Goal: Transaction & Acquisition: Subscribe to service/newsletter

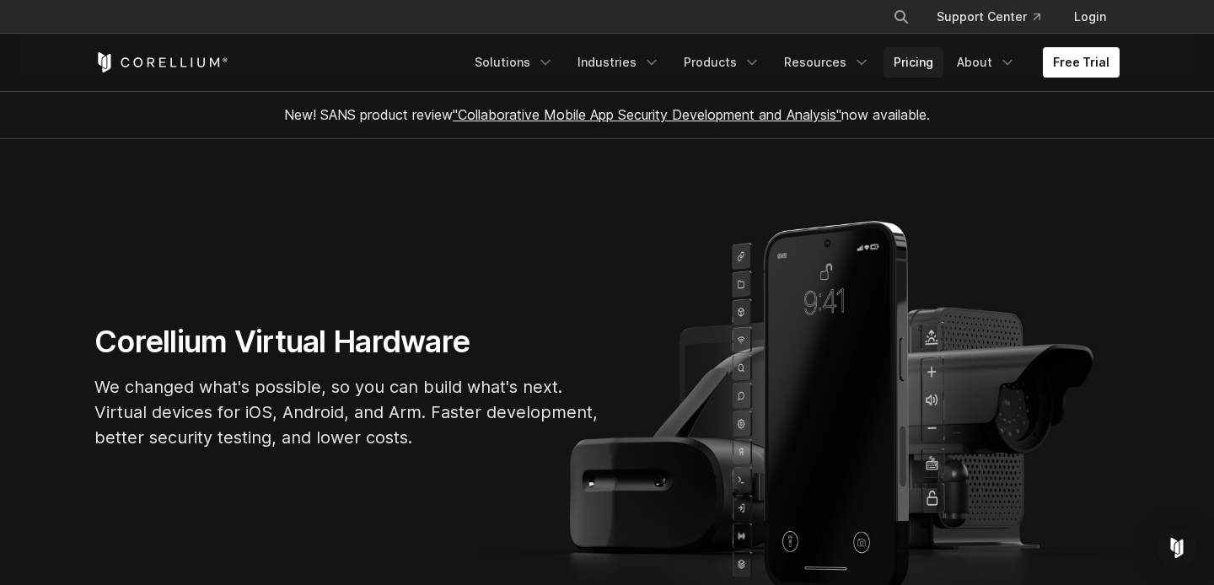
click at [931, 68] on link "Pricing" at bounding box center [913, 62] width 60 height 30
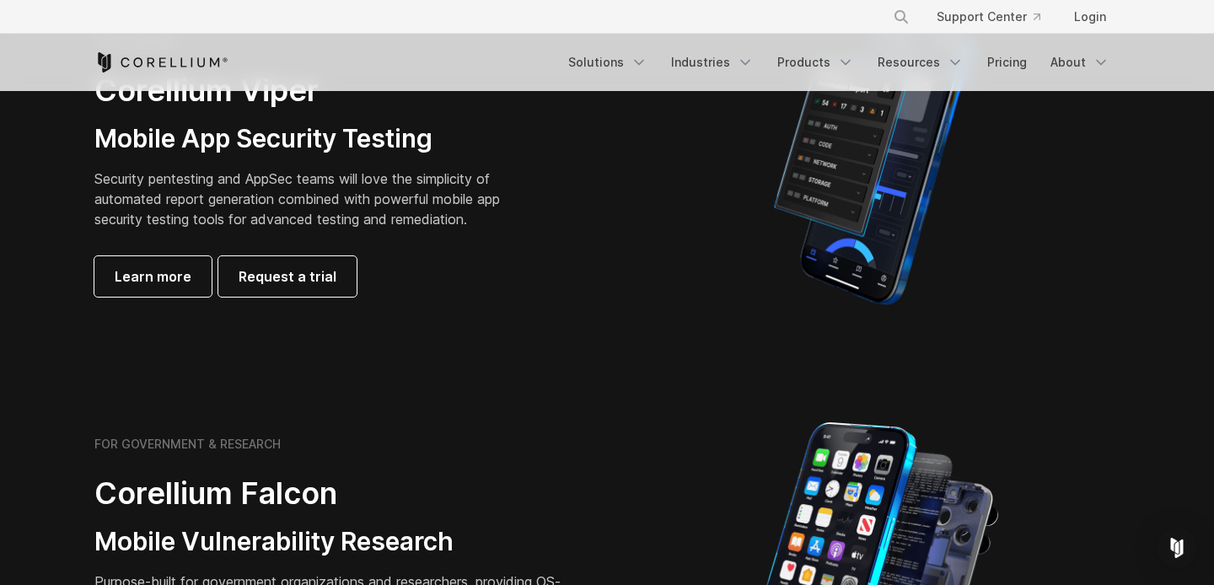
click at [278, 332] on section "FOR BUSINESS Corellium Viper Mobile App Security Testing Security pentesting an…" at bounding box center [607, 165] width 1214 height 403
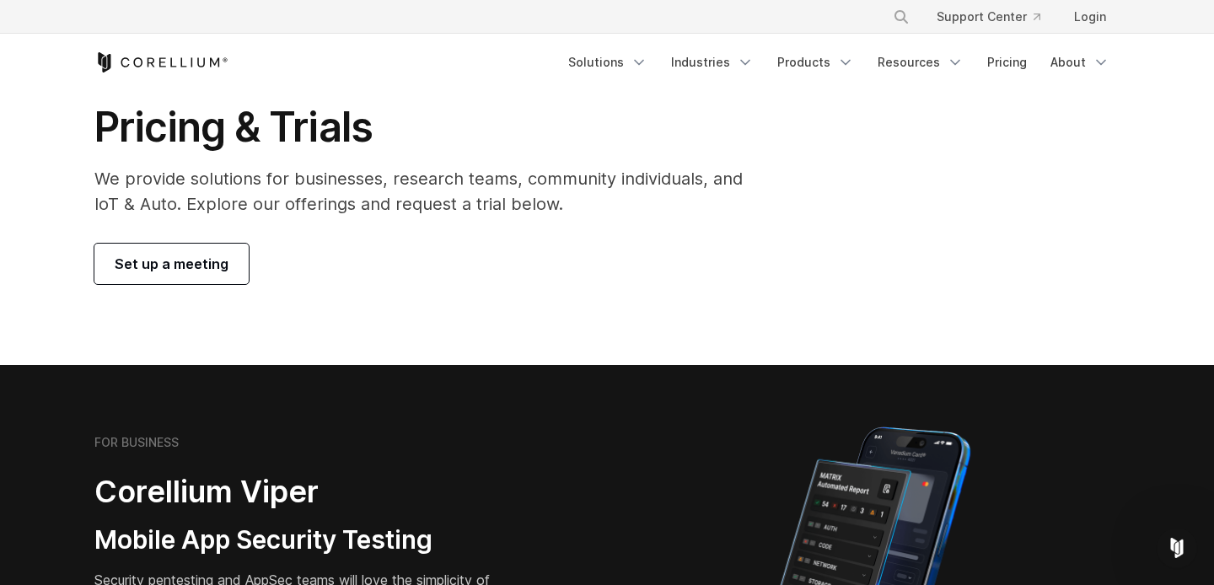
scroll to position [236, 0]
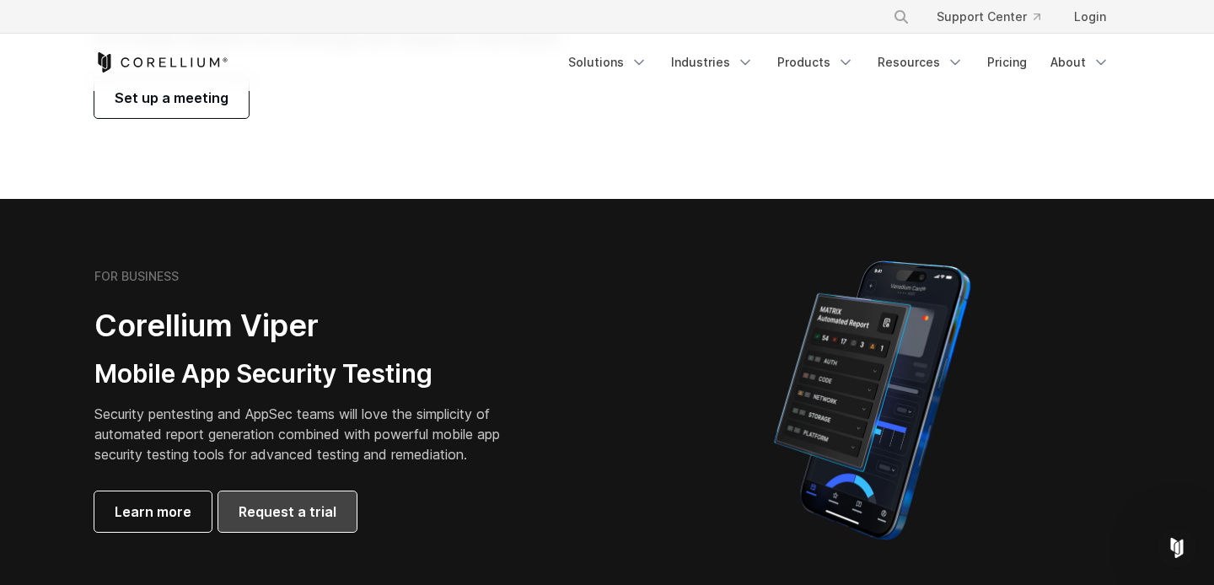
click at [317, 515] on span "Request a trial" at bounding box center [288, 511] width 98 height 20
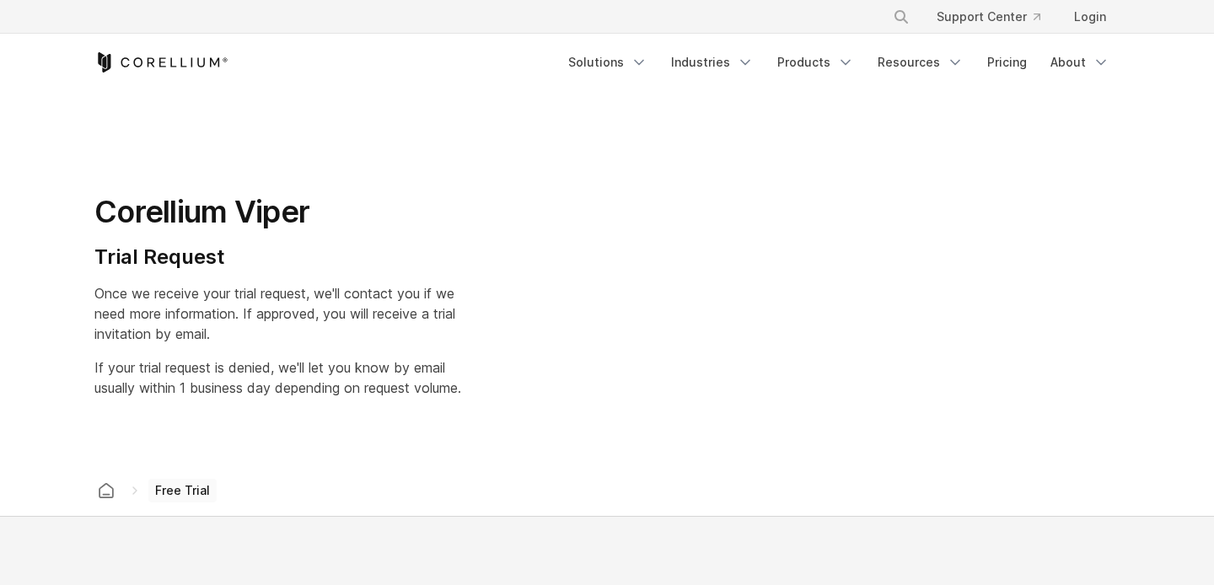
select select "**"
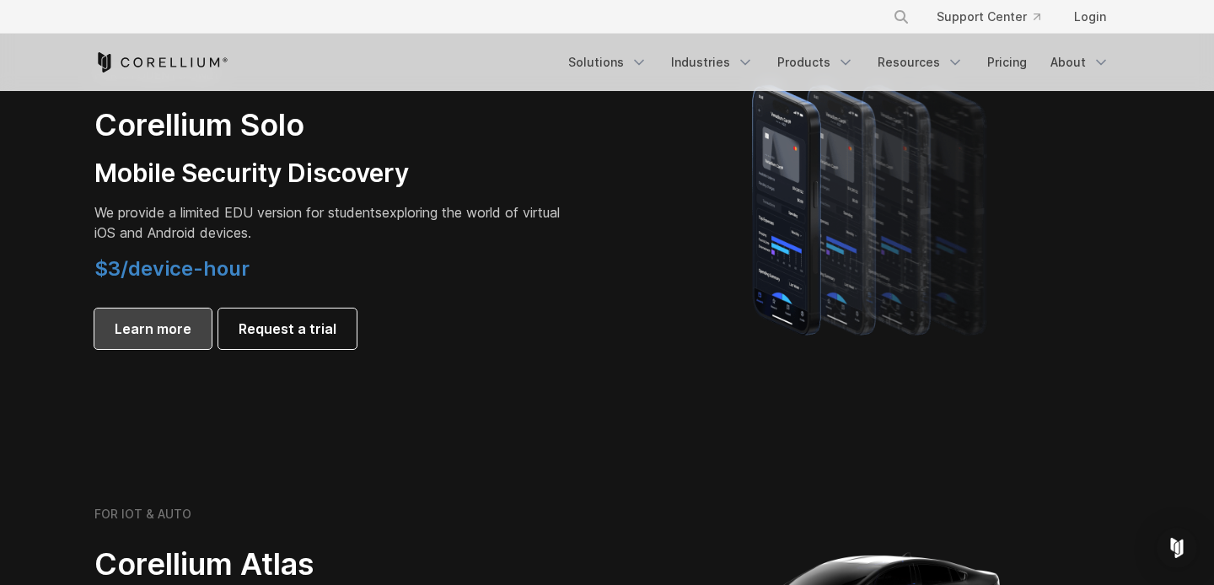
scroll to position [1263, 0]
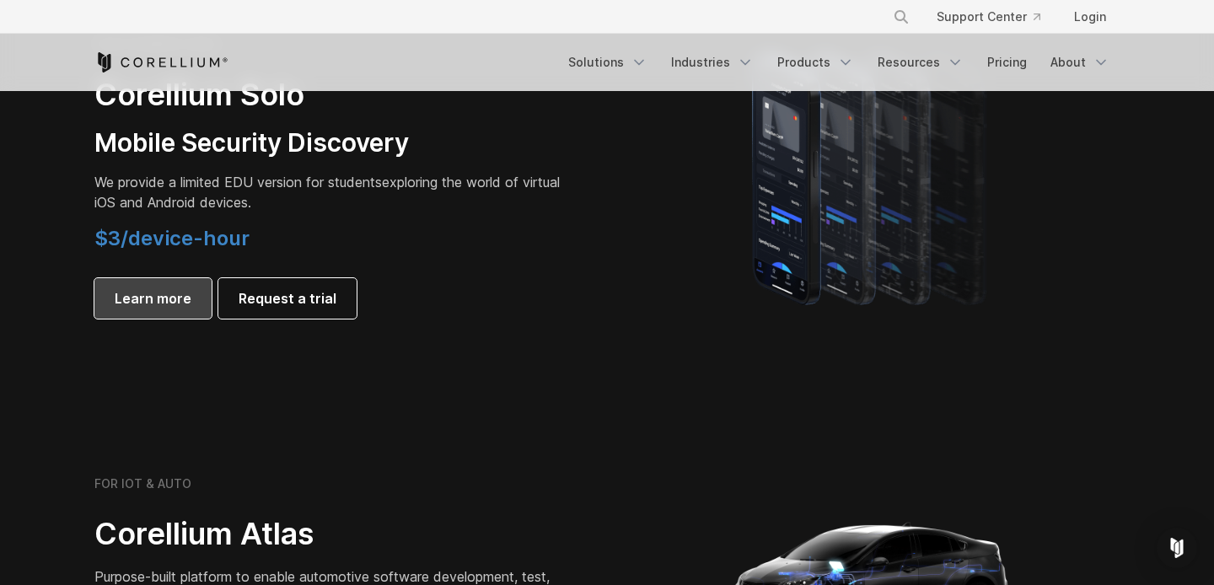
click at [177, 310] on link "Learn more" at bounding box center [152, 298] width 117 height 40
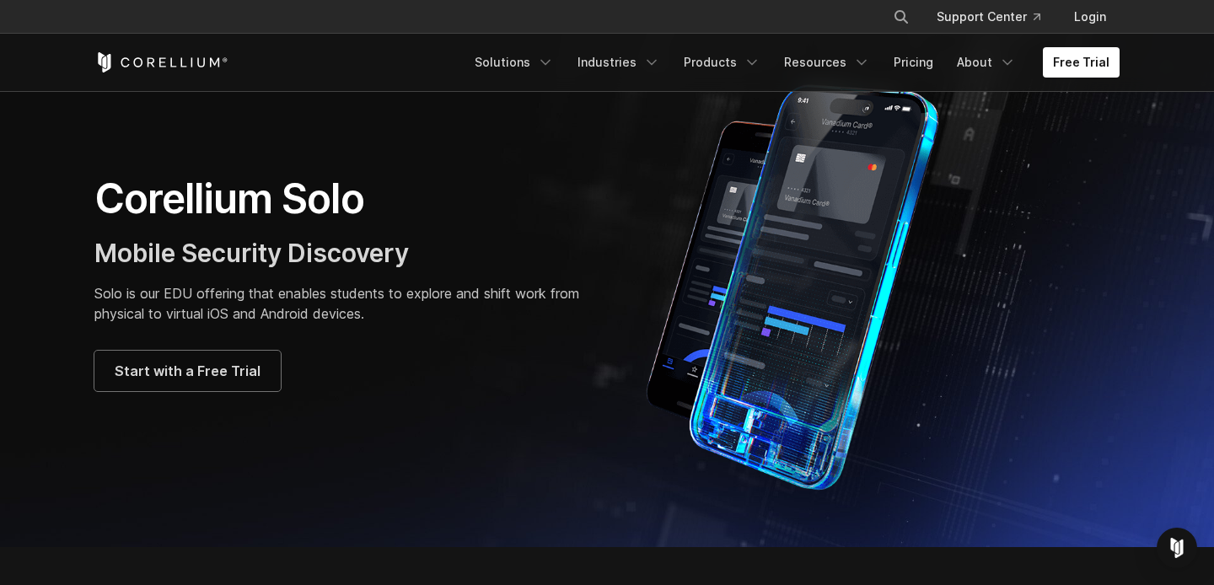
scroll to position [158, 0]
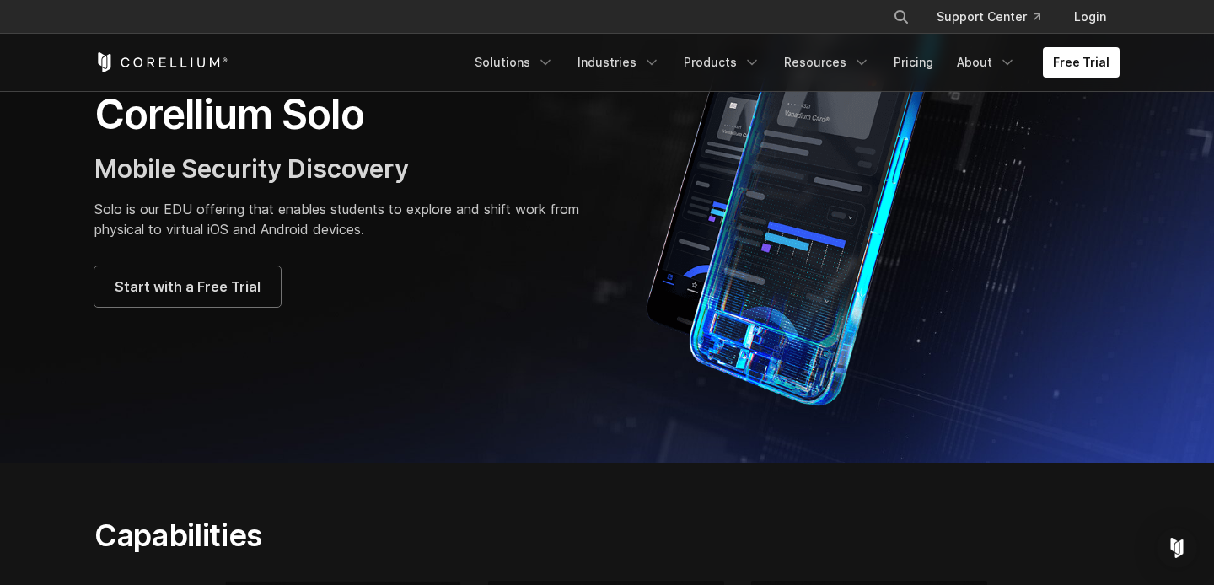
click at [201, 307] on div "Corellium Solo Mobile Security Discovery Solo is our EDU offering that enables …" at bounding box center [607, 197] width 1059 height 421
click at [201, 292] on span "Start with a Free Trial" at bounding box center [188, 286] width 146 height 20
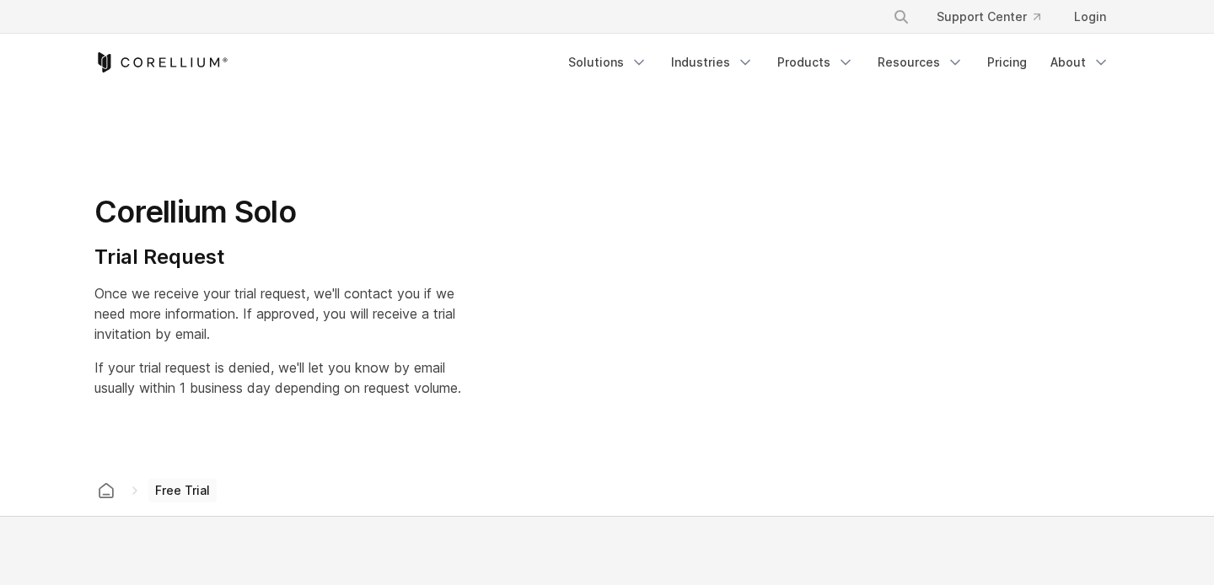
select select "**"
